Goal: Task Accomplishment & Management: Use online tool/utility

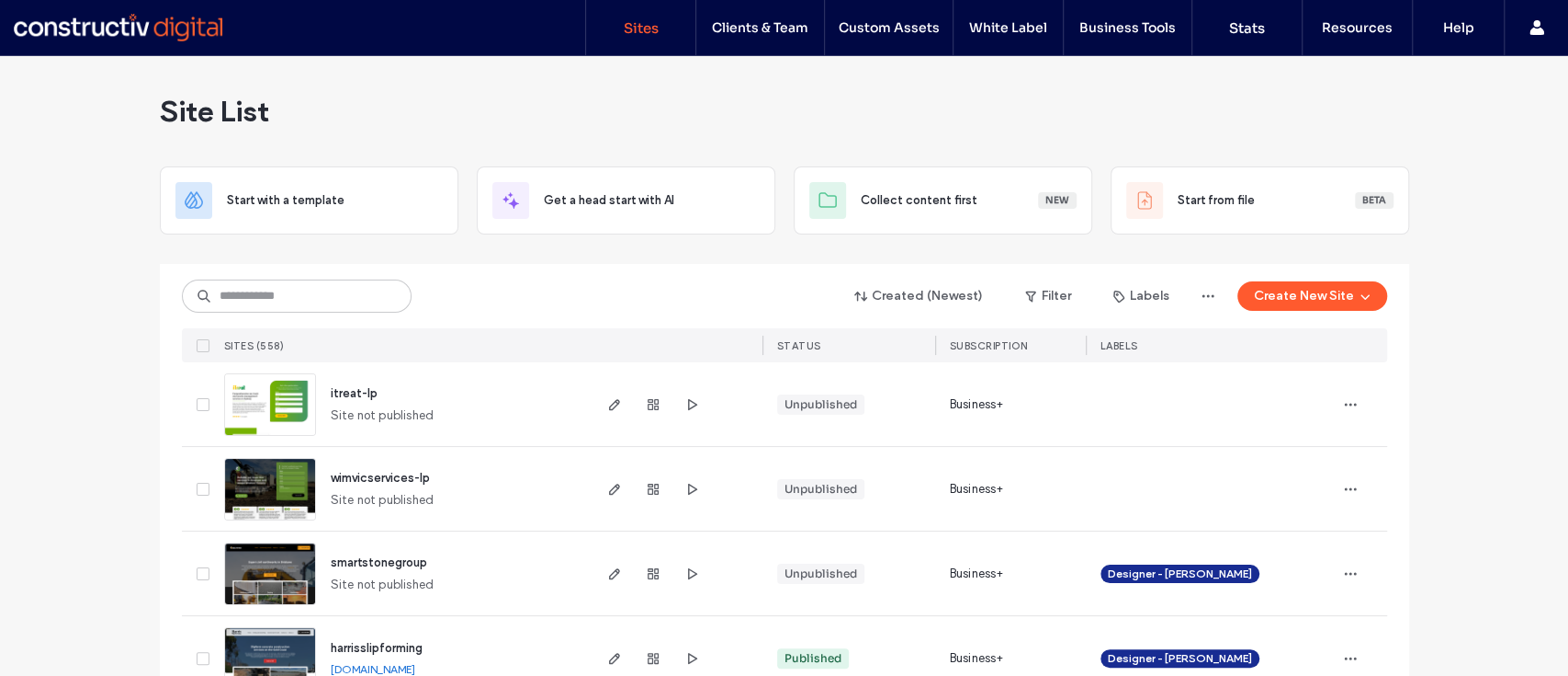
click at [322, 292] on input at bounding box center [296, 296] width 230 height 33
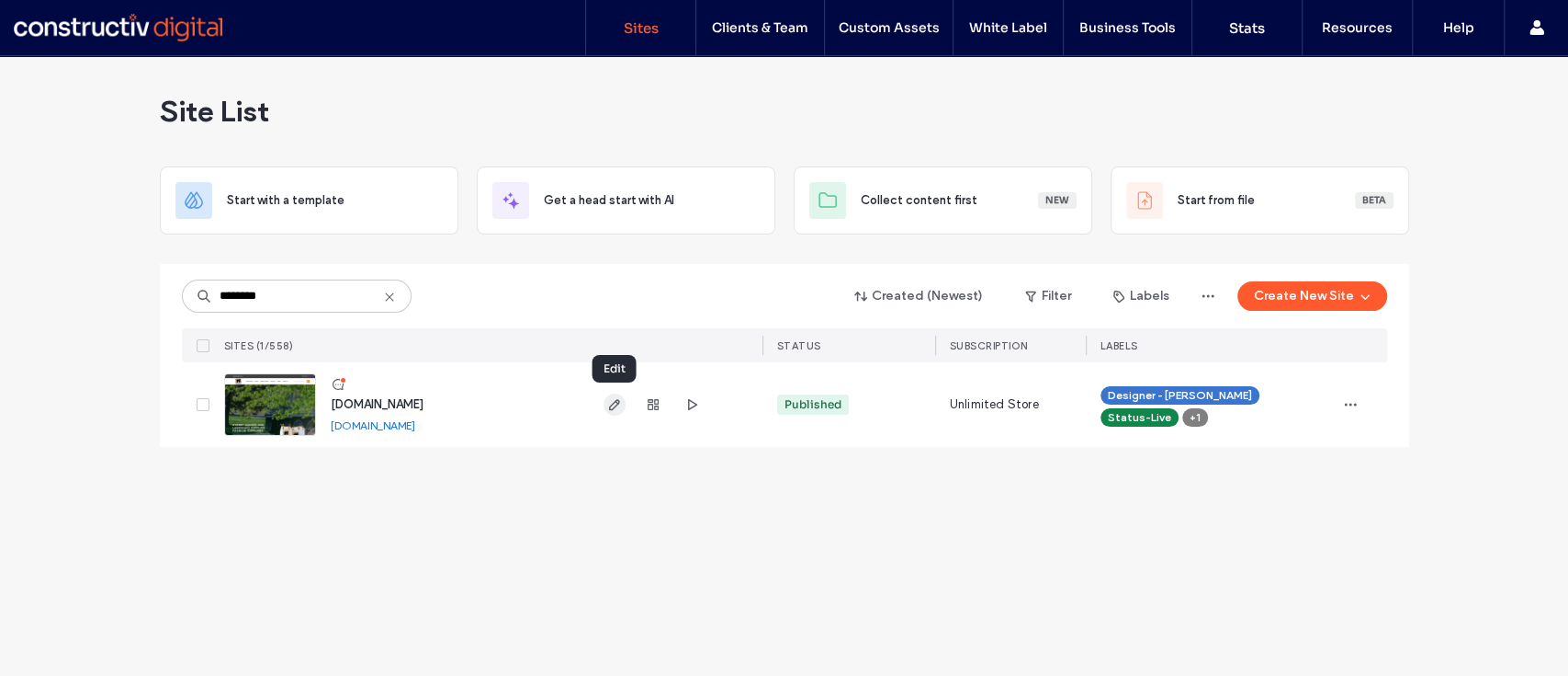
type input "********"
click at [610, 398] on icon "button" at bounding box center [614, 404] width 15 height 15
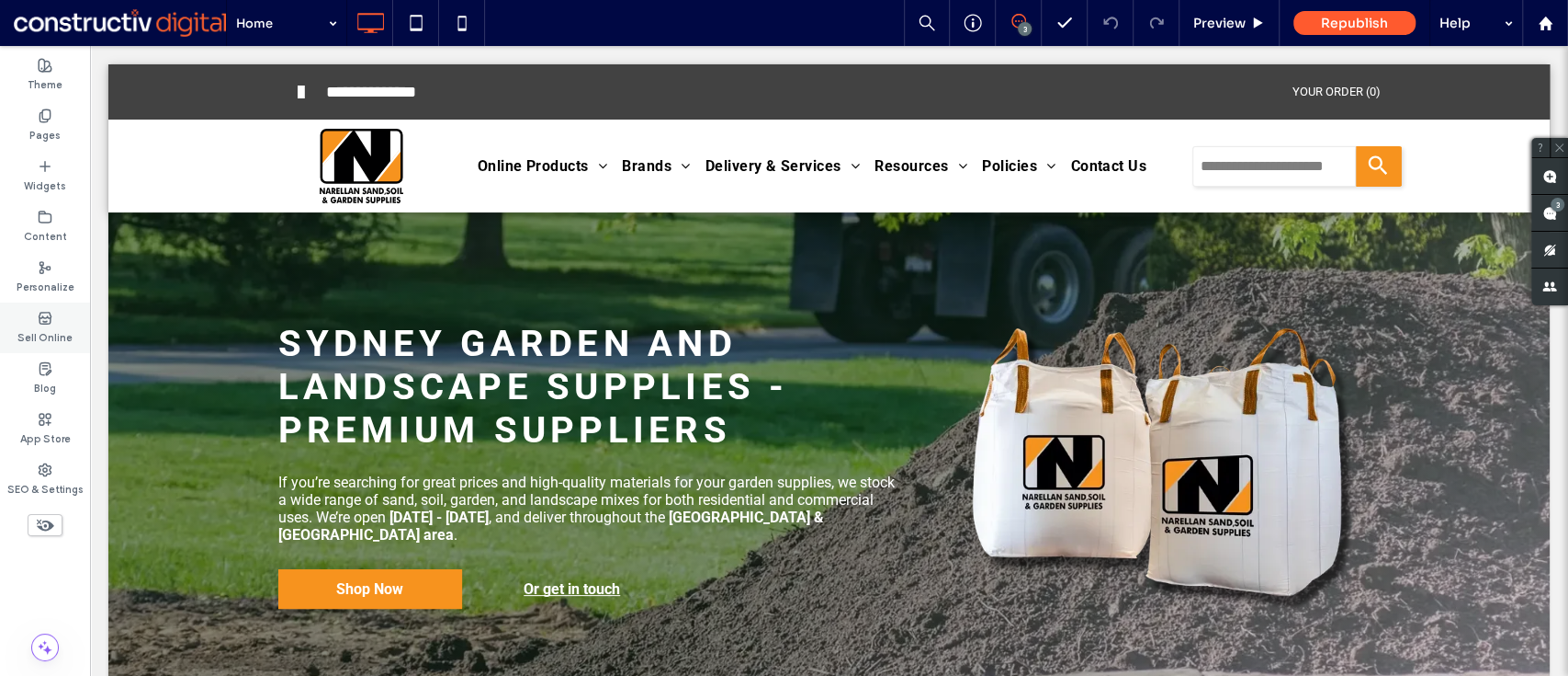
click at [51, 315] on use at bounding box center [45, 317] width 12 height 11
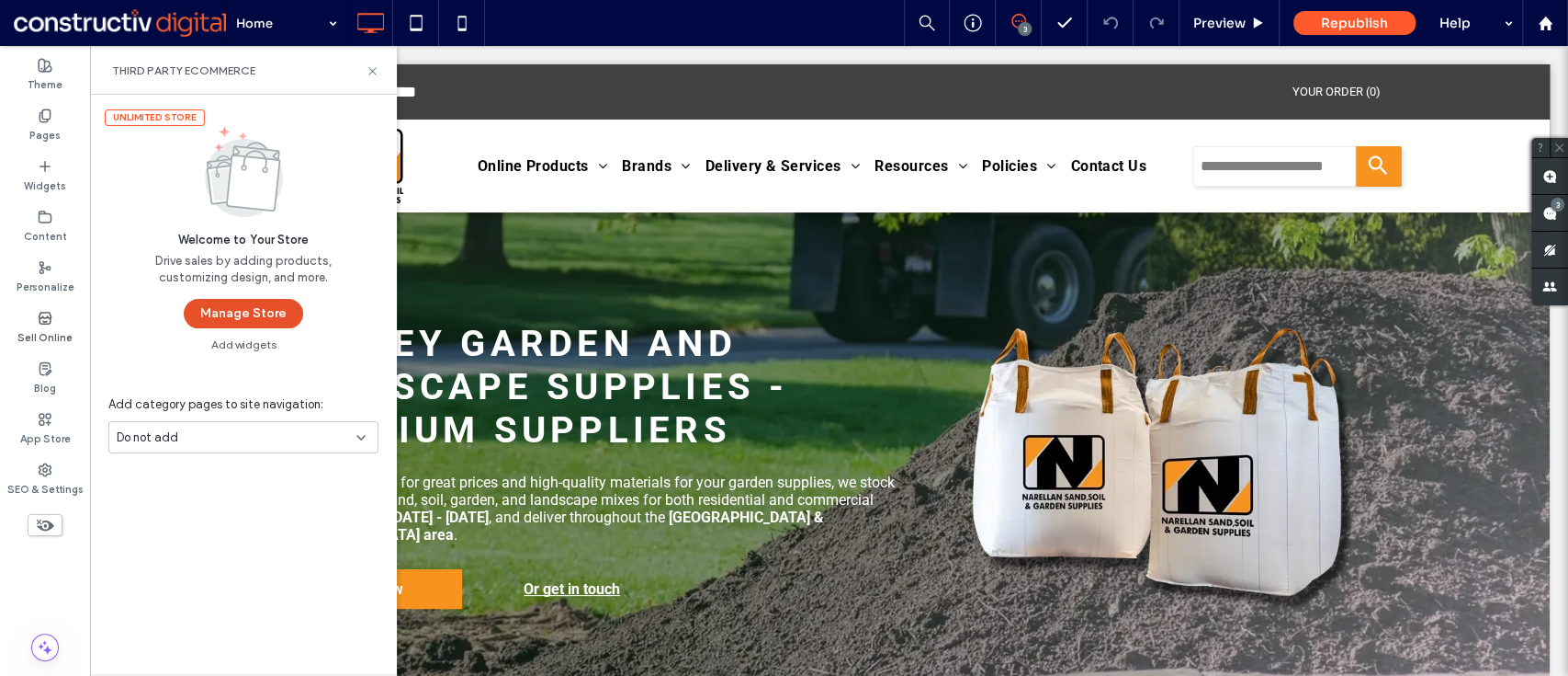
click at [264, 314] on button "Manage Store" at bounding box center [244, 314] width 119 height 30
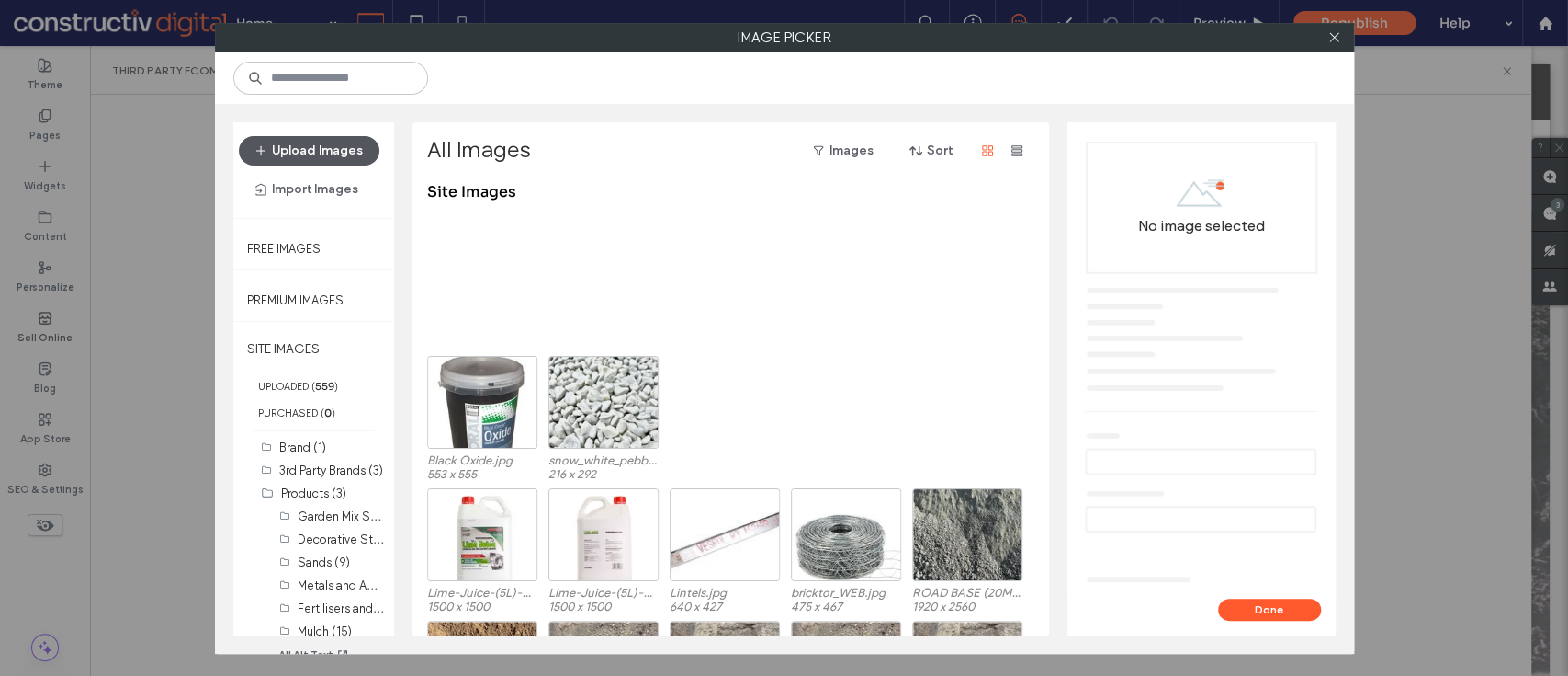
click at [294, 150] on button "Upload Images" at bounding box center [308, 151] width 140 height 30
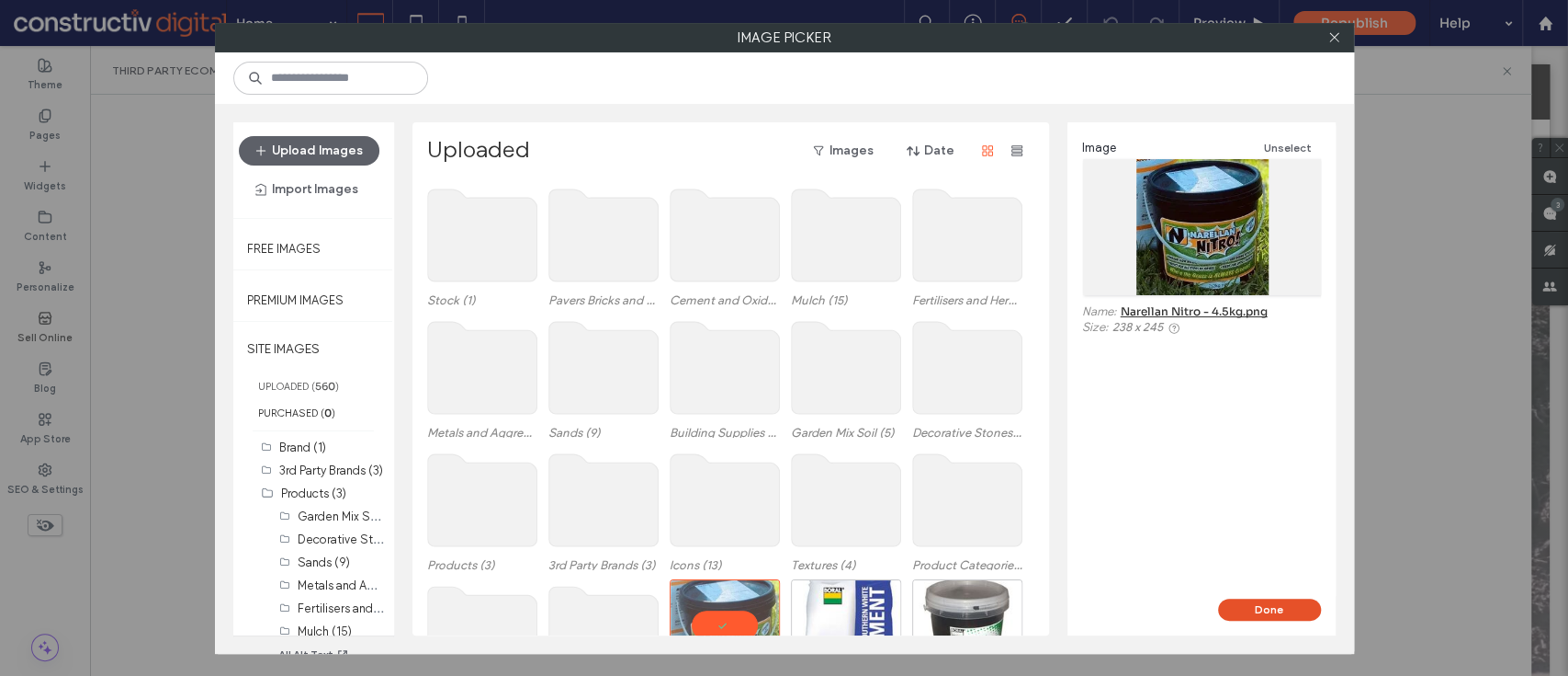
click at [1308, 608] on button "Done" at bounding box center [1269, 609] width 102 height 22
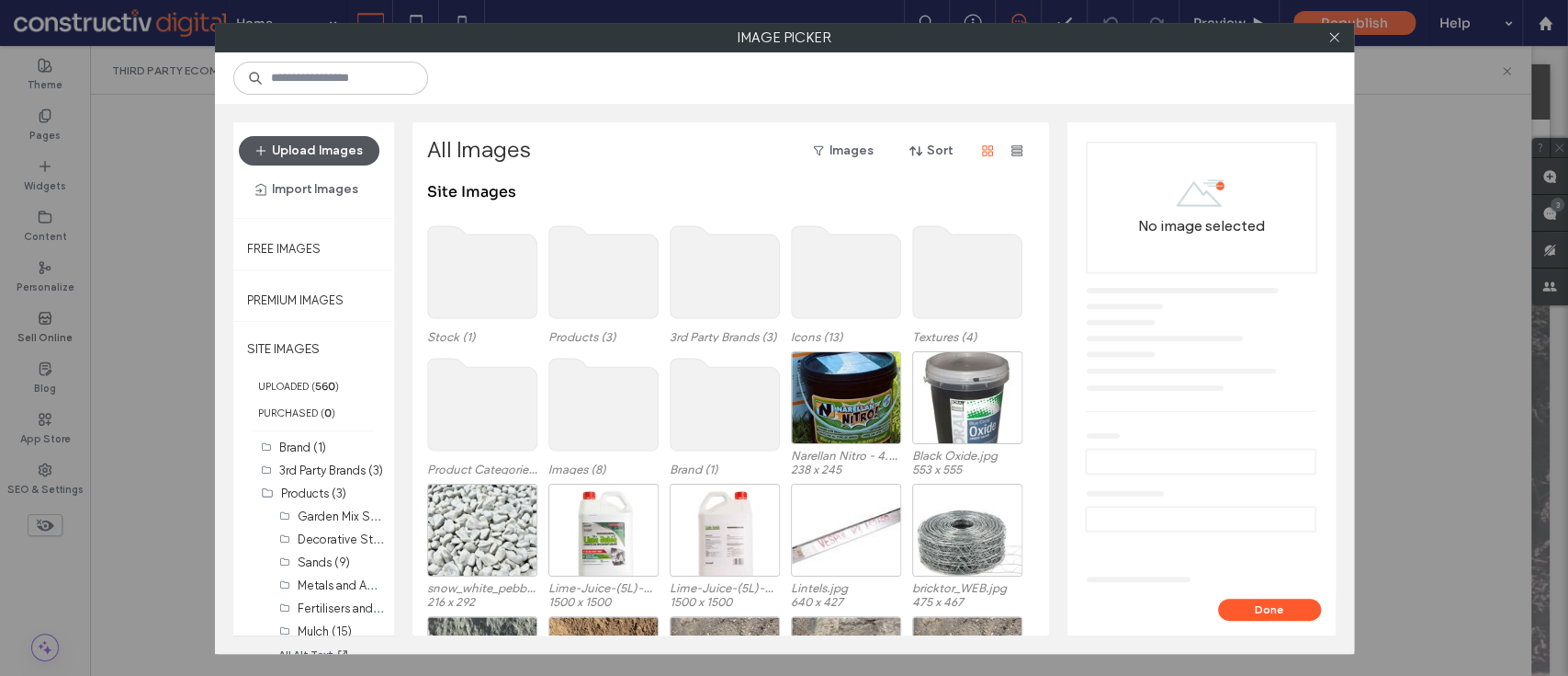
click at [351, 144] on button "Upload Images" at bounding box center [308, 151] width 140 height 30
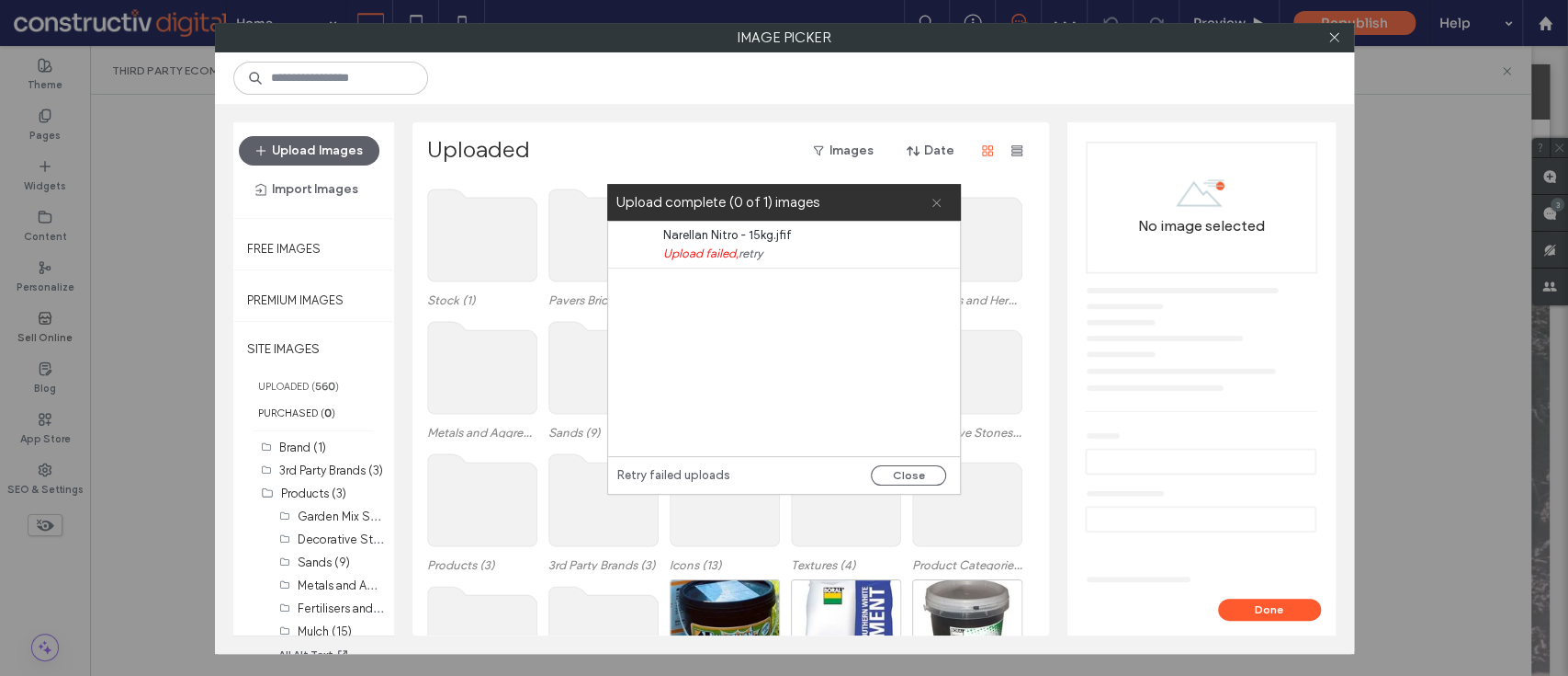
click at [930, 195] on span at bounding box center [936, 202] width 12 height 37
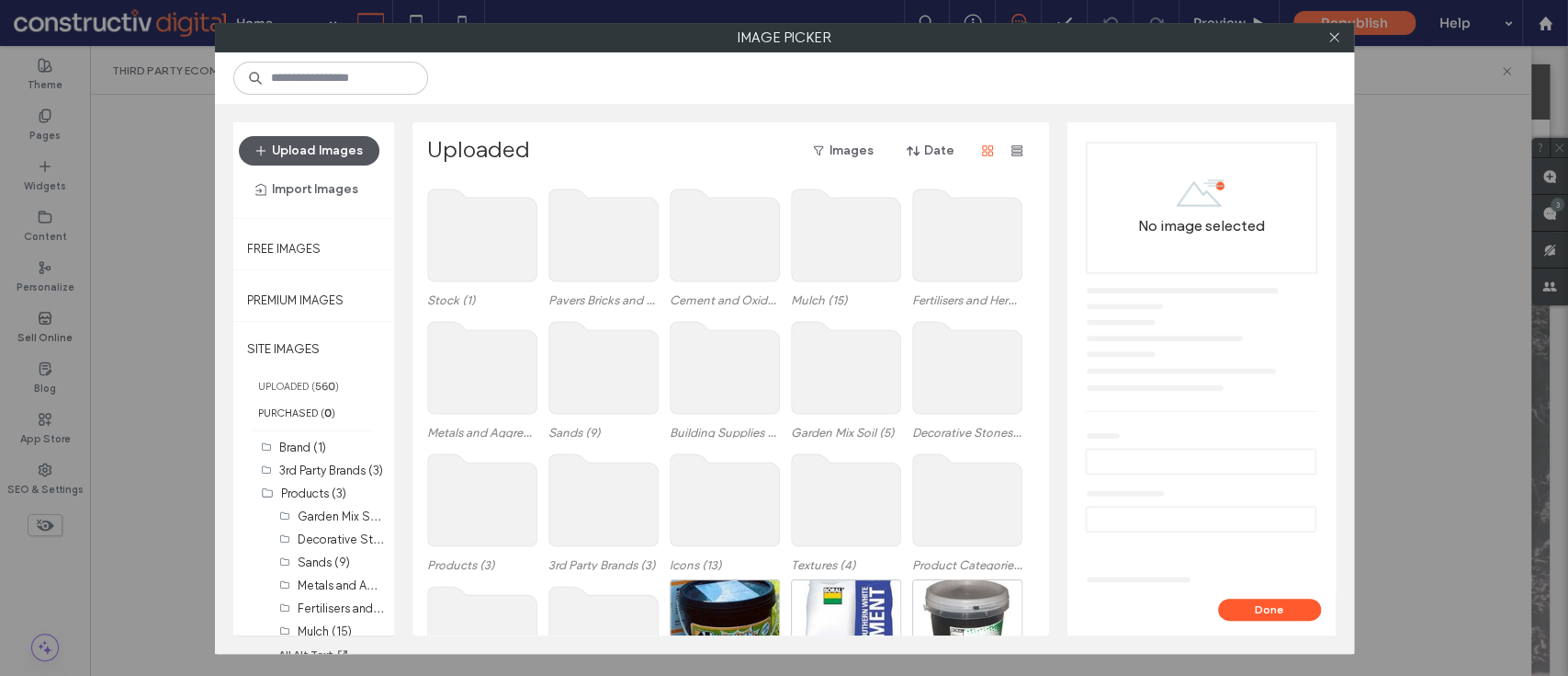
click at [305, 149] on button "Upload Images" at bounding box center [308, 151] width 140 height 30
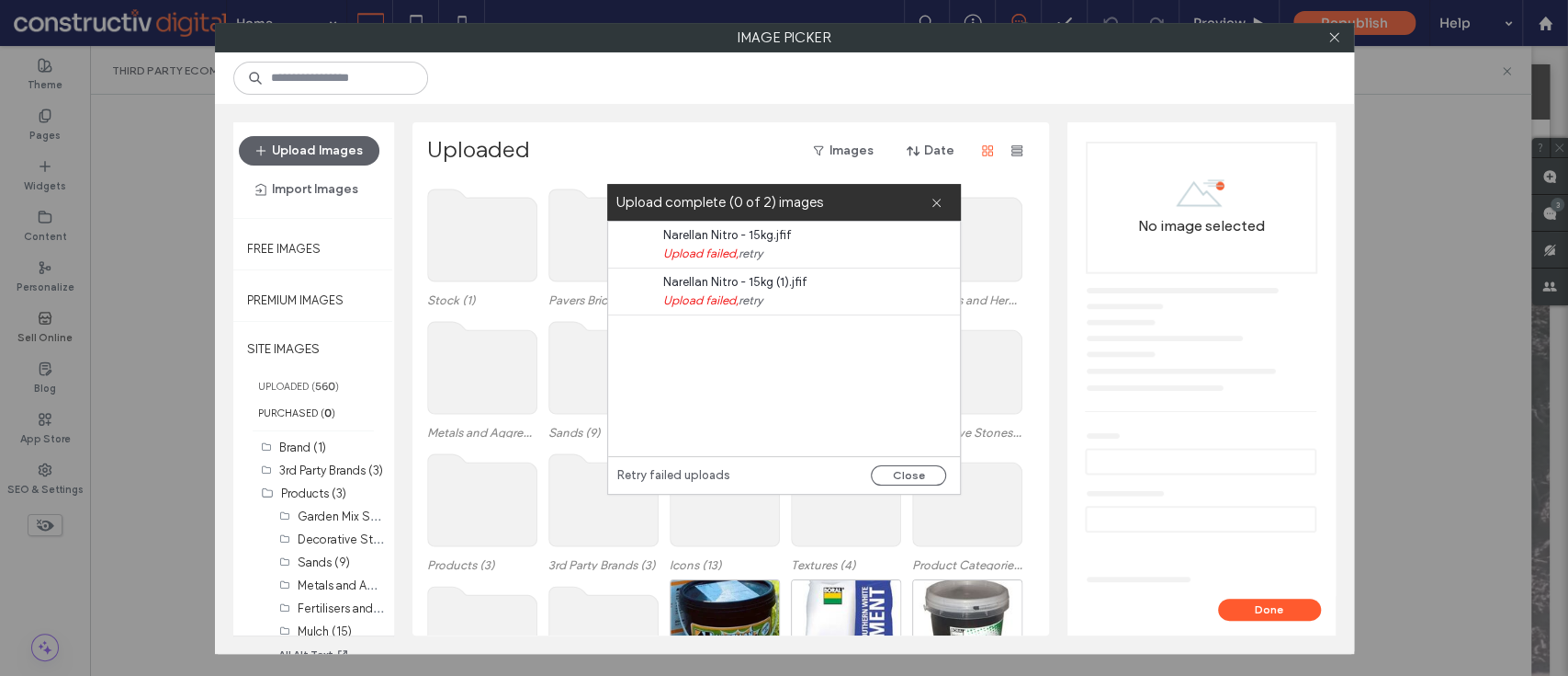
click at [341, 132] on div "Upload Images Import Images" at bounding box center [314, 170] width 161 height 96
click at [887, 471] on button "Close" at bounding box center [908, 475] width 76 height 20
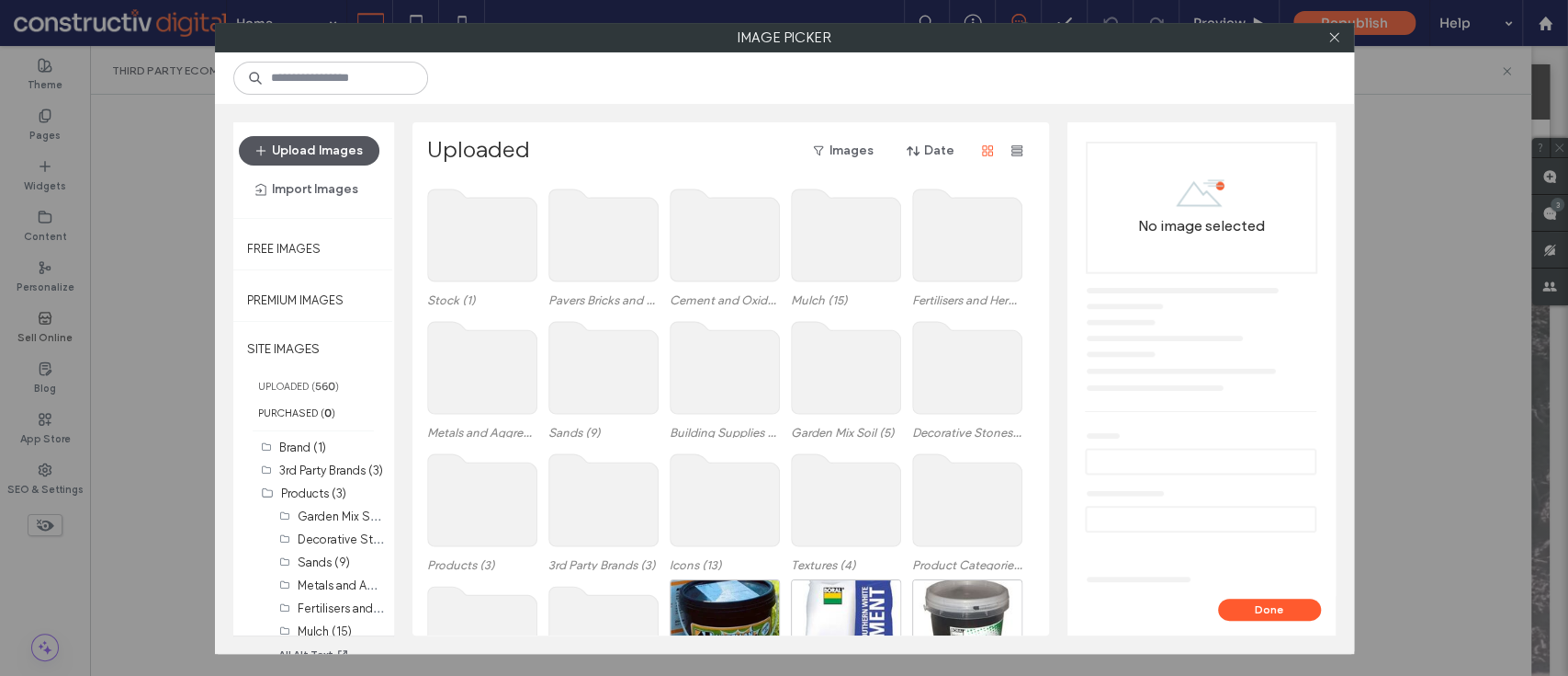
click at [321, 148] on button "Upload Images" at bounding box center [308, 151] width 140 height 30
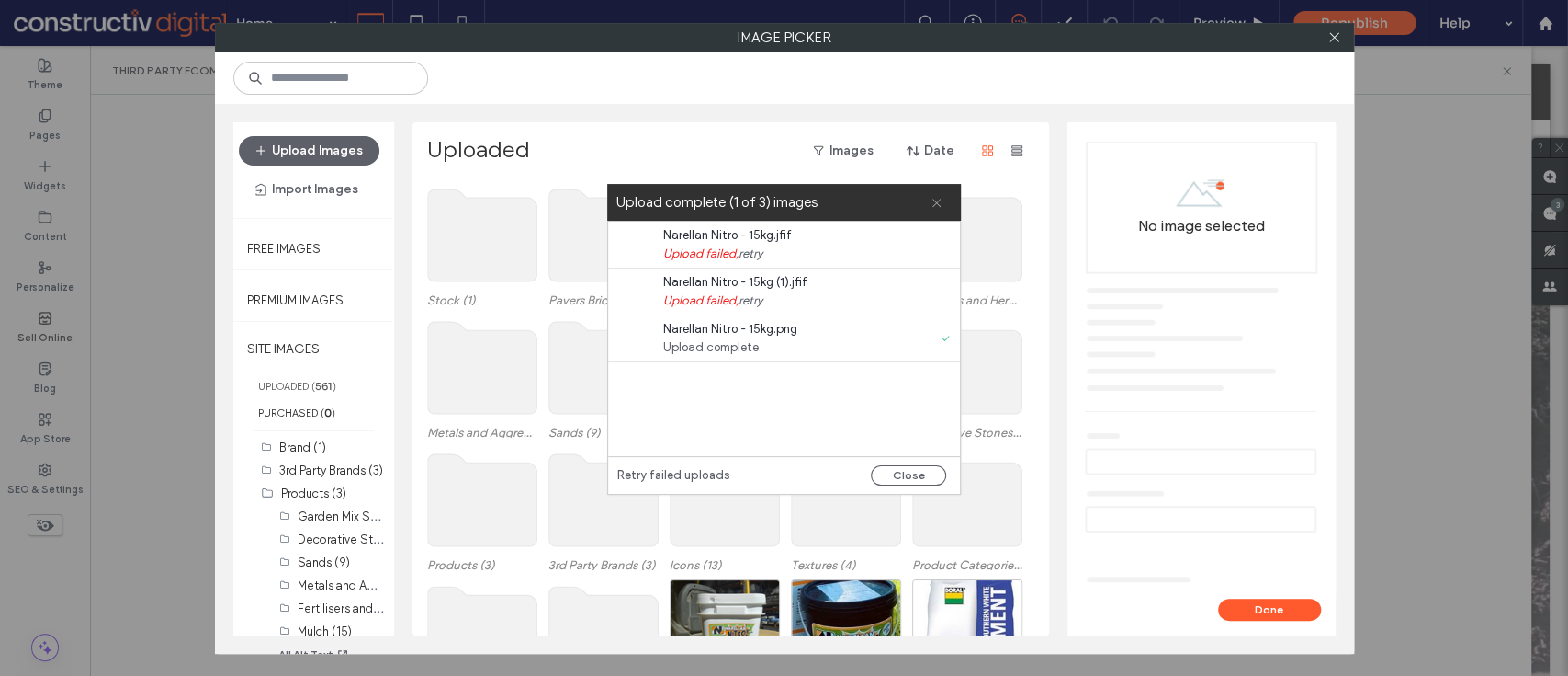
click at [936, 191] on span at bounding box center [936, 202] width 12 height 37
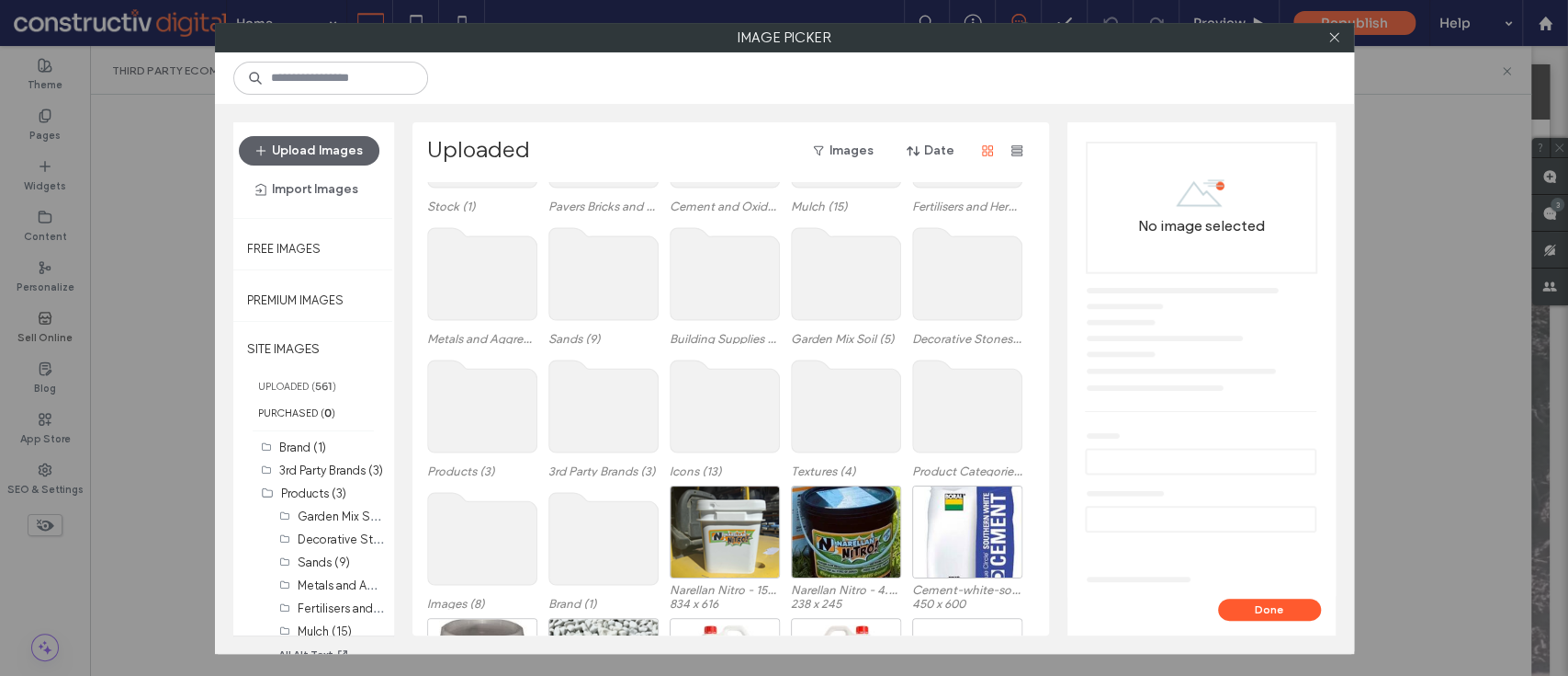
scroll to position [96, 0]
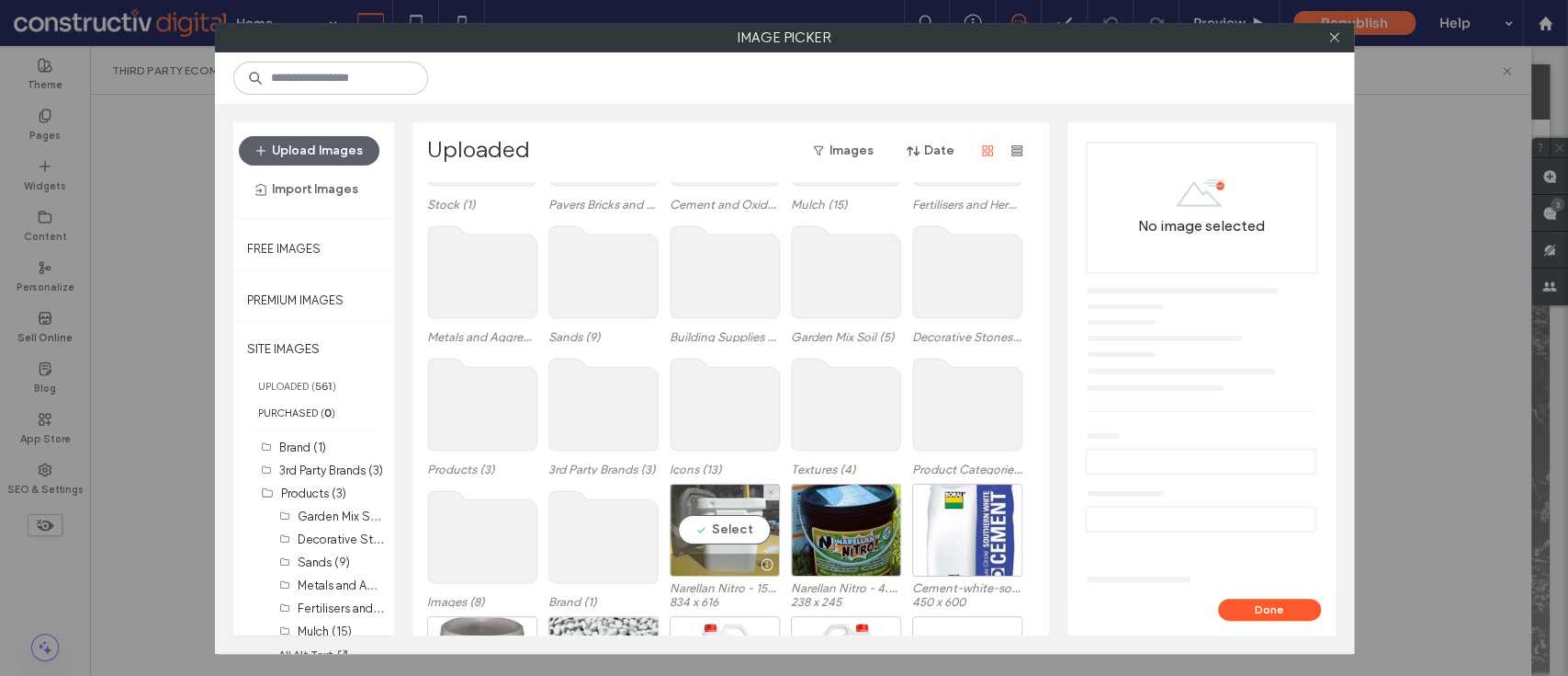
click at [734, 532] on div "Select" at bounding box center [724, 530] width 110 height 93
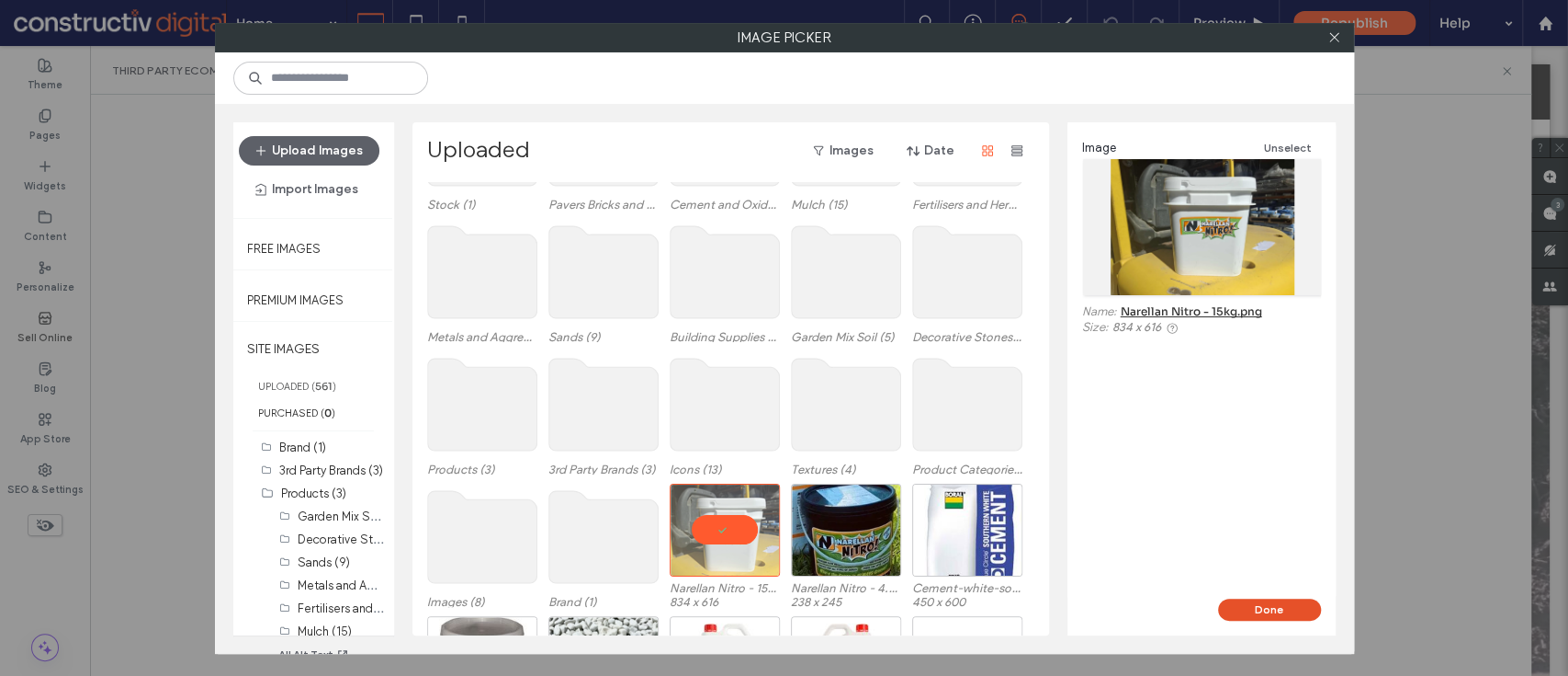
click at [1230, 601] on button "Done" at bounding box center [1269, 609] width 102 height 22
